Goal: Task Accomplishment & Management: Manage account settings

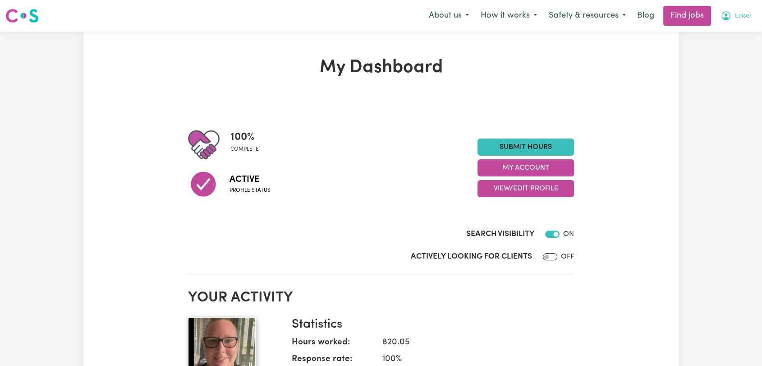
drag, startPoint x: 0, startPoint y: 0, endPoint x: 739, endPoint y: 23, distance: 739.2
click at [739, 19] on span "Leisel" at bounding box center [743, 16] width 16 height 10
click at [724, 70] on link "Logout" at bounding box center [720, 68] width 71 height 17
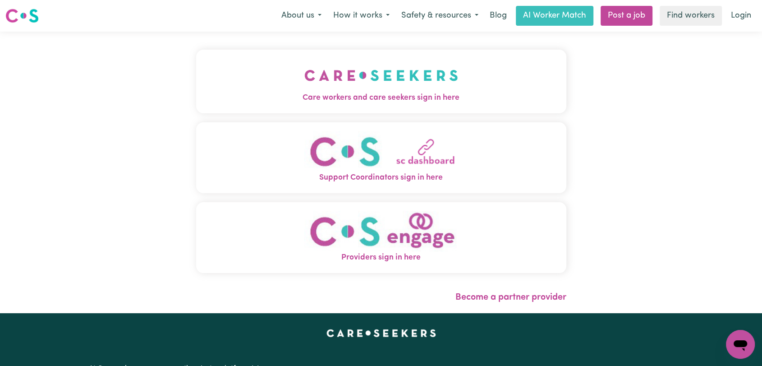
click at [367, 88] on img "Care workers and care seekers sign in here" at bounding box center [381, 75] width 154 height 33
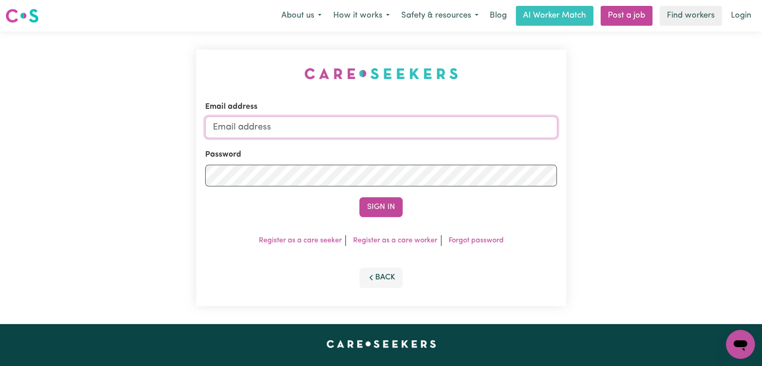
type input "[EMAIL_ADDRESS][DOMAIN_NAME]"
click at [385, 210] on button "Sign In" at bounding box center [380, 207] width 43 height 20
